Goal: Transaction & Acquisition: Purchase product/service

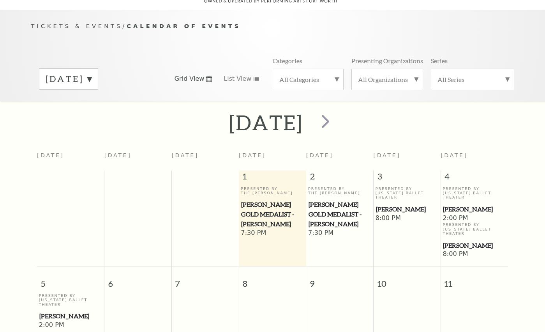
scroll to position [69, 0]
click at [337, 112] on span "next" at bounding box center [325, 121] width 22 height 22
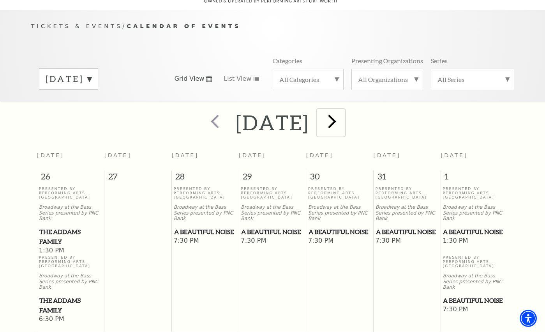
click at [343, 120] on span "next" at bounding box center [332, 121] width 22 height 22
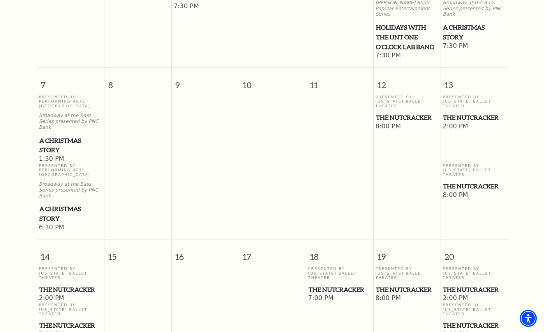
scroll to position [303, 0]
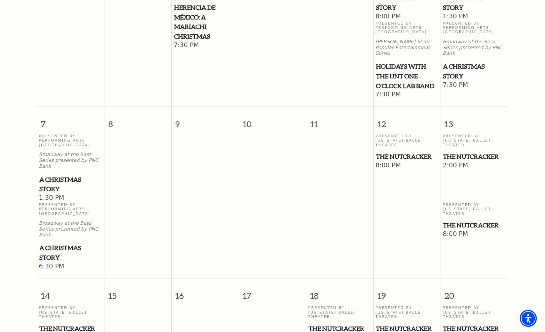
click at [399, 62] on span "Holidays with the UNT One O'Clock Lab Band" at bounding box center [407, 76] width 62 height 29
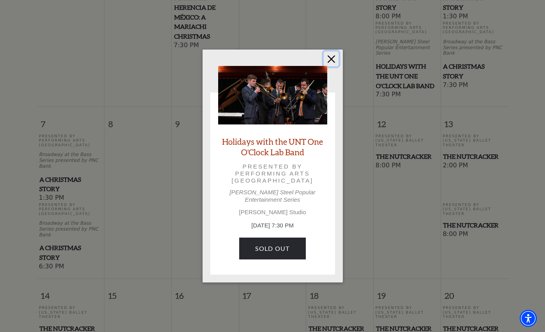
click at [332, 62] on button "Close" at bounding box center [331, 58] width 15 height 15
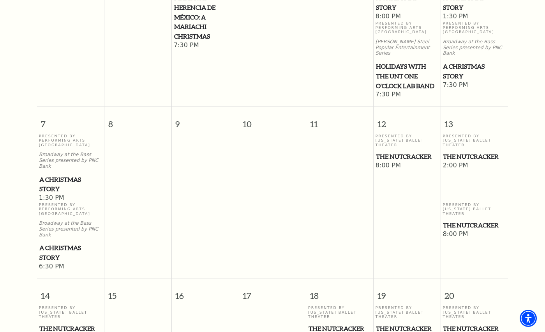
click at [54, 175] on span "A Christmas Story" at bounding box center [70, 184] width 63 height 19
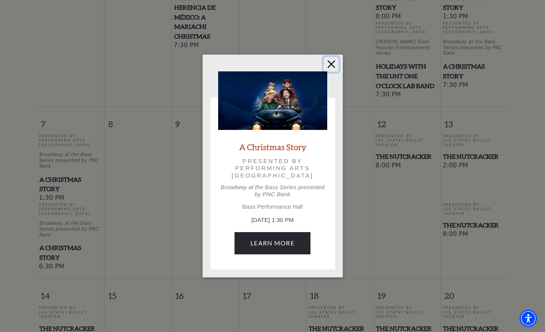
click at [330, 62] on button "Close" at bounding box center [331, 64] width 15 height 15
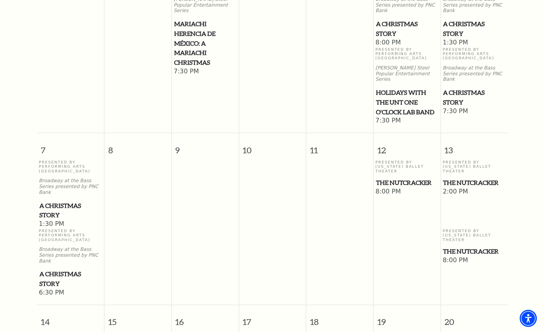
scroll to position [264, 0]
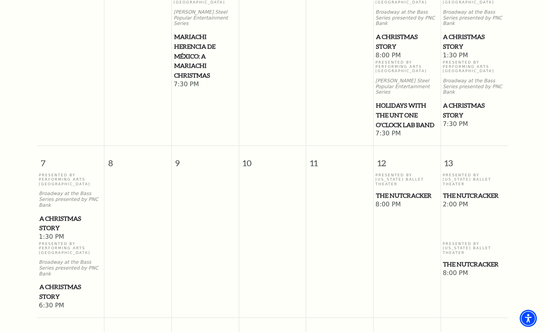
click at [453, 32] on span "A Christmas Story" at bounding box center [474, 41] width 63 height 19
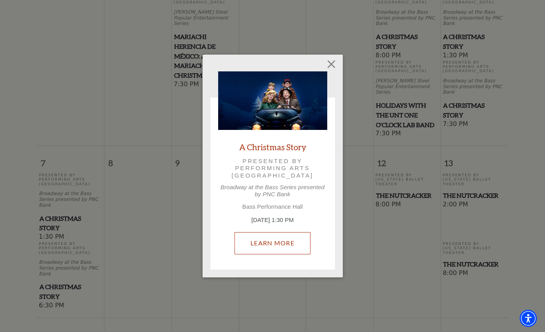
click at [265, 243] on link "Learn More" at bounding box center [273, 243] width 76 height 22
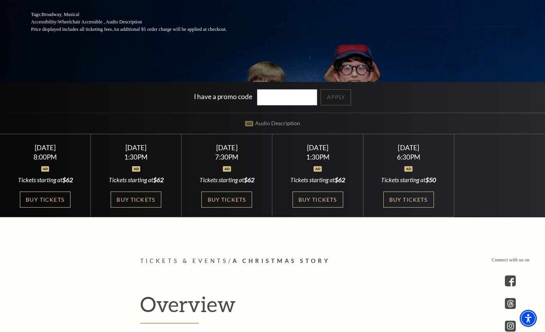
scroll to position [195, 0]
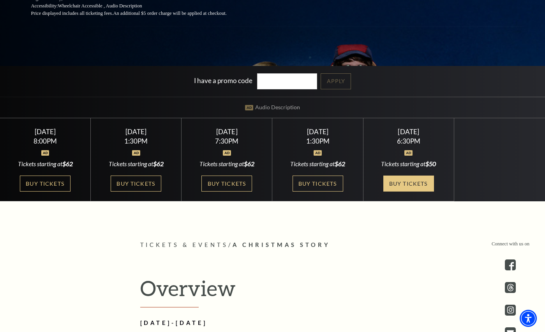
click at [383, 190] on link "Buy Tickets" at bounding box center [408, 183] width 51 height 16
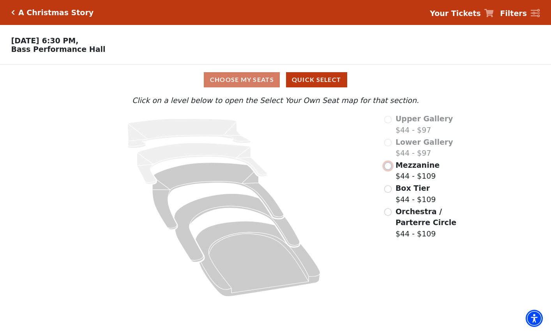
click at [390, 169] on input "Mezzanine$44 - $109\a" at bounding box center [387, 165] width 7 height 7
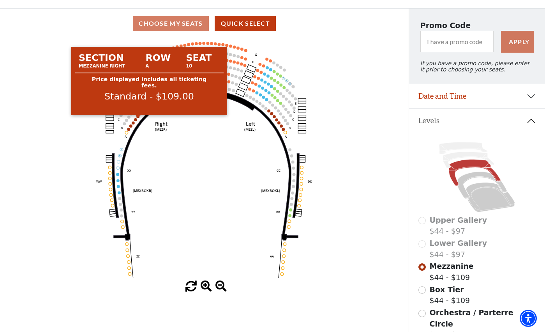
scroll to position [75, 0]
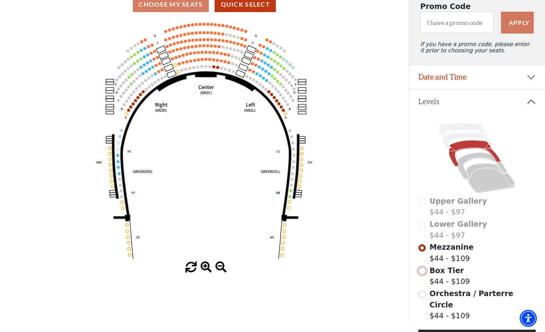
click at [423, 273] on input "Box Tier$44 - $109\a" at bounding box center [421, 270] width 7 height 7
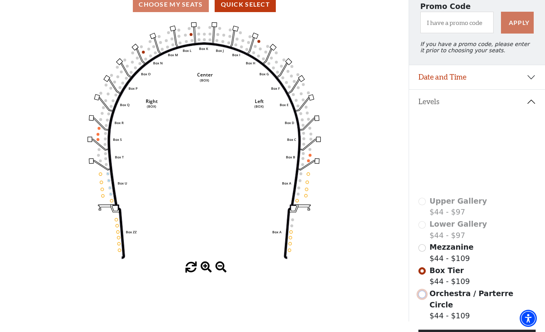
click at [421, 298] on input "Orchestra / Parterre Circle$44 - $109\a" at bounding box center [421, 293] width 7 height 7
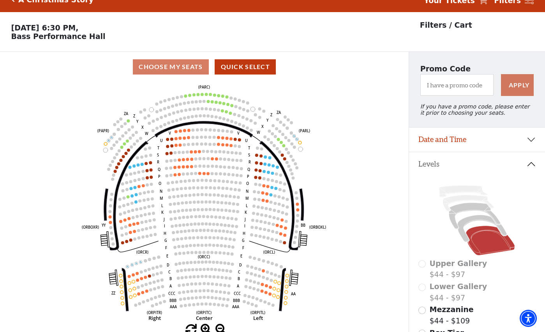
scroll to position [0, 0]
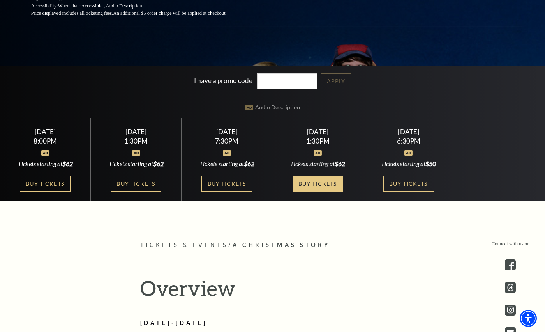
click at [293, 183] on link "Buy Tickets" at bounding box center [318, 183] width 51 height 16
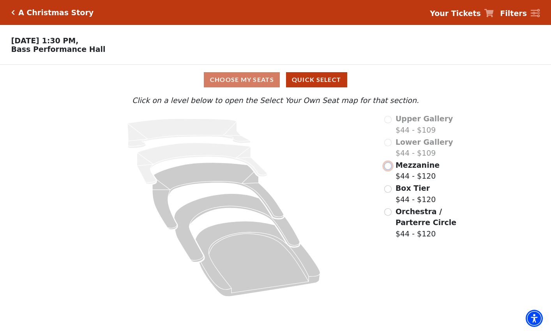
click at [388, 168] on input "Mezzanine$44 - $120\a" at bounding box center [387, 165] width 7 height 7
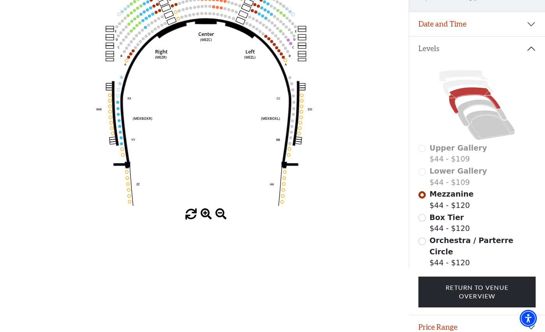
scroll to position [115, 0]
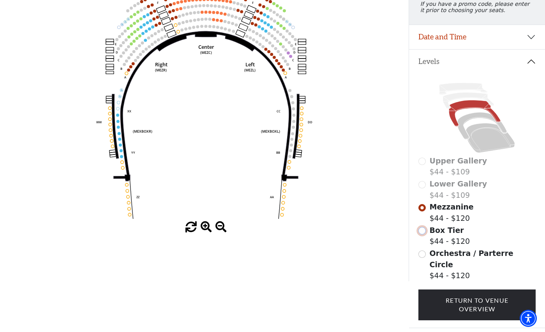
click at [424, 233] on input "Box Tier$44 - $120\a" at bounding box center [421, 230] width 7 height 7
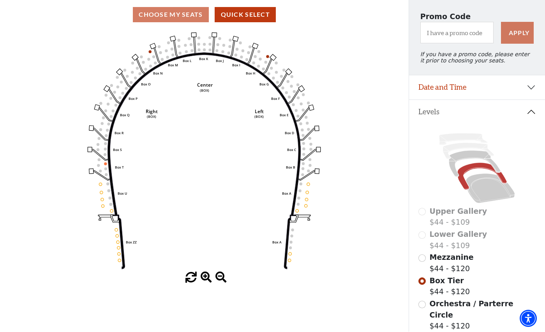
scroll to position [153, 0]
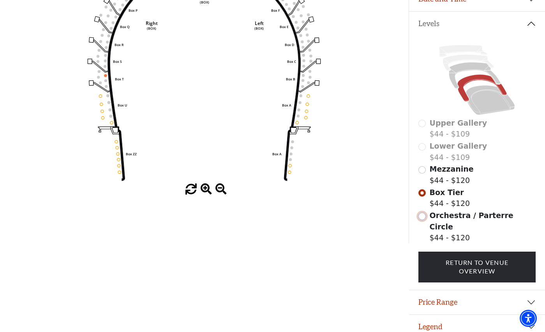
click at [422, 219] on input "Orchestra / Parterre Circle$44 - $120\a" at bounding box center [421, 215] width 7 height 7
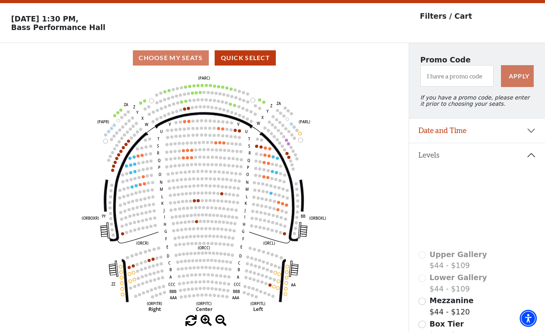
scroll to position [36, 0]
